Goal: Navigation & Orientation: Find specific page/section

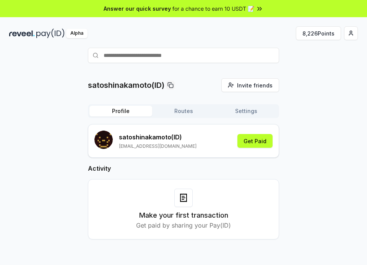
scroll to position [41, 0]
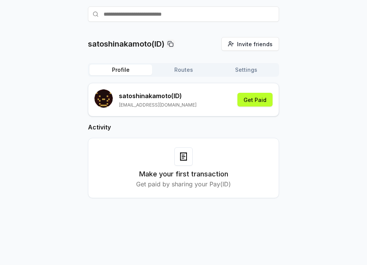
click at [243, 72] on button "Settings" at bounding box center [246, 70] width 63 height 11
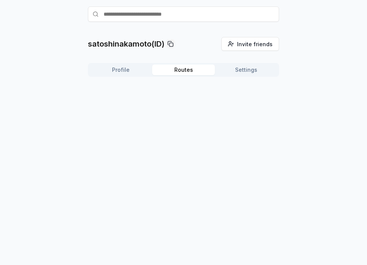
click at [201, 73] on button "Routes" at bounding box center [183, 70] width 63 height 11
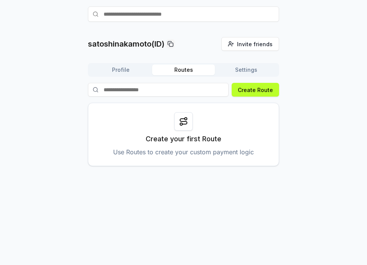
click at [127, 75] on div "Profile Routes Settings" at bounding box center [183, 70] width 191 height 14
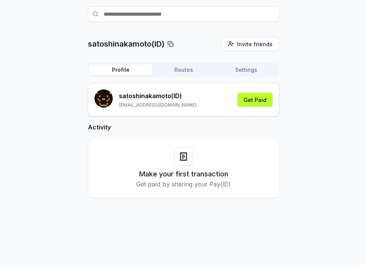
click at [131, 68] on button "Profile" at bounding box center [120, 70] width 63 height 11
click at [251, 98] on button "Get Paid" at bounding box center [254, 100] width 35 height 14
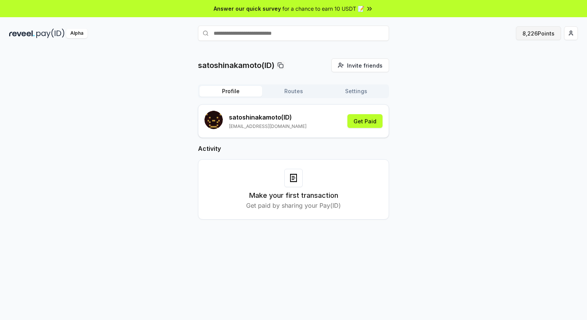
click at [367, 34] on button "8,226 Points" at bounding box center [538, 33] width 45 height 14
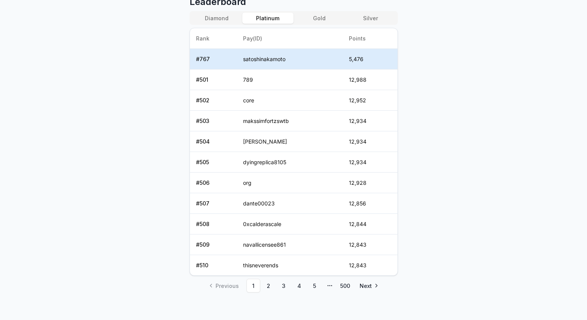
scroll to position [338, 0]
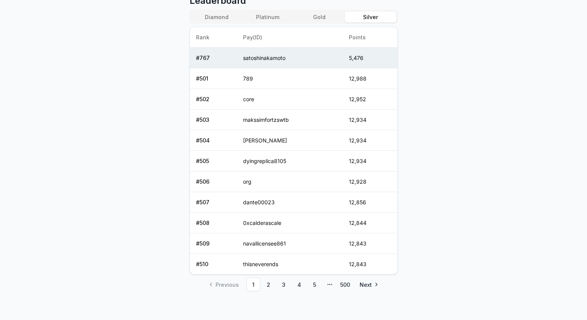
click at [372, 14] on button "Silver" at bounding box center [370, 16] width 51 height 11
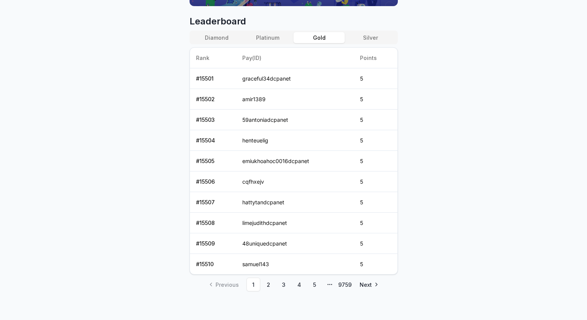
click at [326, 39] on button "Gold" at bounding box center [319, 37] width 51 height 11
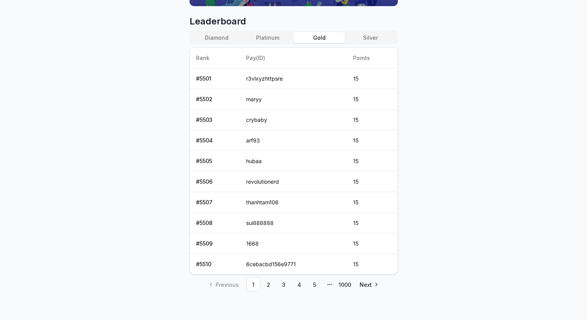
click at [268, 29] on div "Leaderboard Diamond Platinum Gold Silver Rank Pay(ID) Points # 5501 r3vlxyzhttp…" at bounding box center [294, 153] width 208 height 276
click at [267, 40] on button "Platinum" at bounding box center [267, 37] width 51 height 11
